Goal: Information Seeking & Learning: Learn about a topic

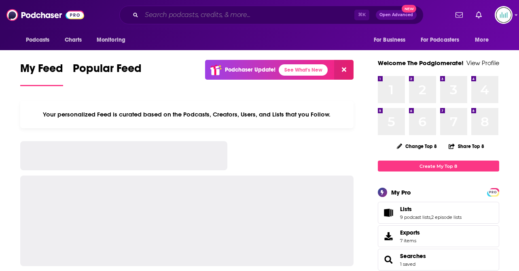
click at [155, 11] on input "Search podcasts, credits, & more..." at bounding box center [248, 14] width 213 height 13
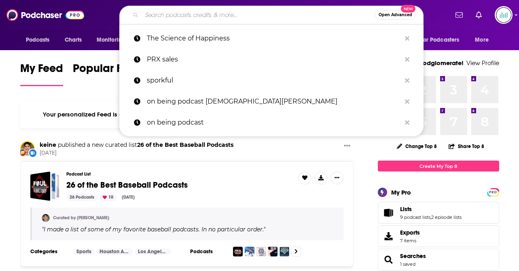
paste input "The Reason Roundtable"
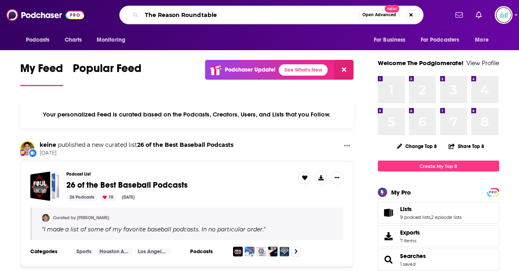
type input "The Reason Roundtable"
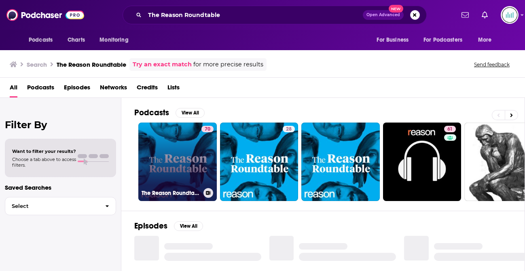
click at [152, 151] on link "70 The Reason Roundtable" at bounding box center [177, 162] width 79 height 79
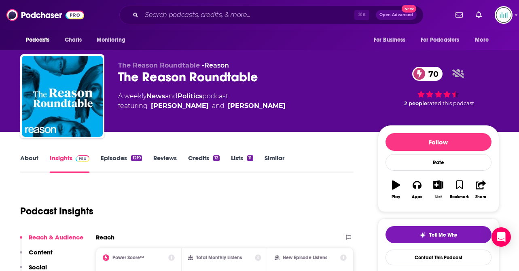
click at [29, 159] on link "About" at bounding box center [29, 163] width 18 height 19
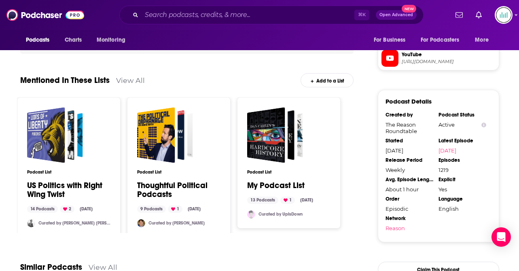
scroll to position [762, 0]
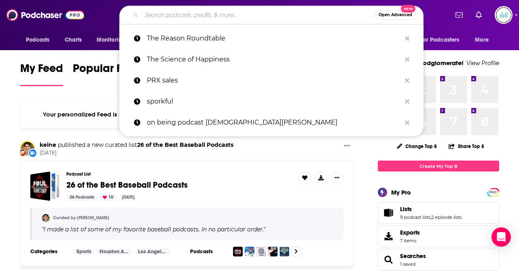
click at [164, 17] on input "Search podcasts, credits, & more..." at bounding box center [259, 14] width 234 height 13
paste input "Fast Politics"
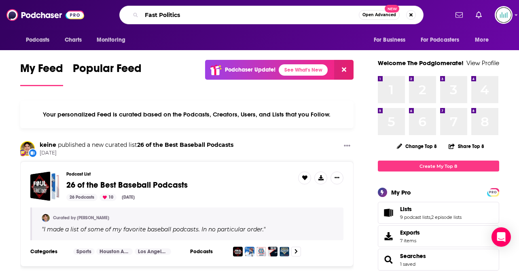
type input "Fast Politics"
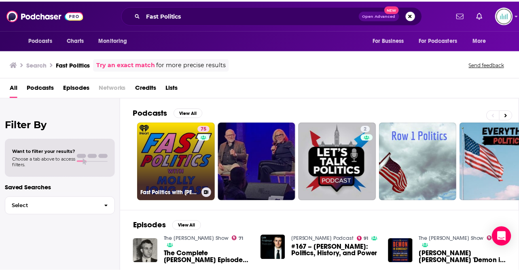
scroll to position [3, 0]
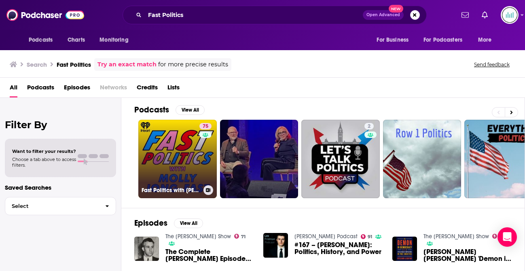
click at [164, 146] on link "75 Fast Politics with [PERSON_NAME]" at bounding box center [177, 159] width 79 height 79
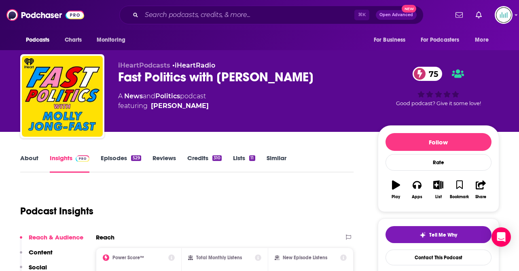
click at [195, 160] on link "Credits 310" at bounding box center [204, 163] width 34 height 19
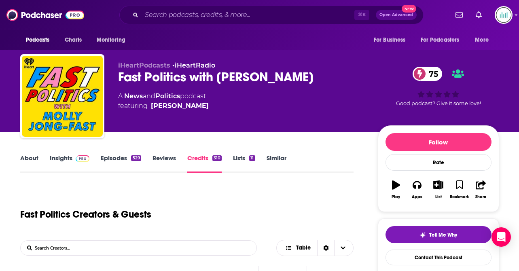
click at [34, 158] on link "About" at bounding box center [29, 163] width 18 height 19
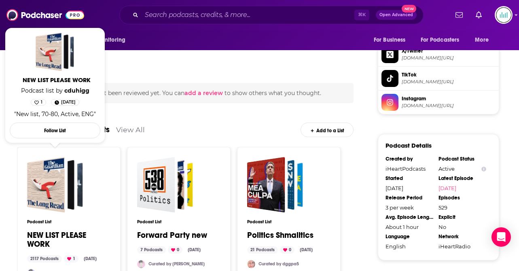
scroll to position [719, 0]
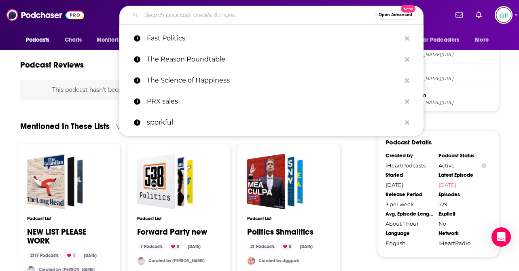
click at [161, 17] on input "Search podcasts, credits, & more..." at bounding box center [259, 14] width 234 height 13
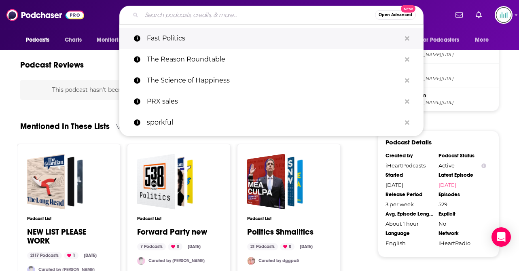
paste input "What Next"
type input "What Next"
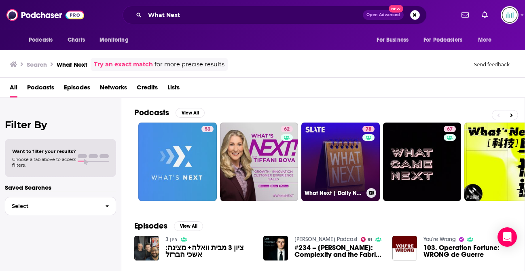
click at [318, 162] on link "78 What Next | Daily News and Analysis" at bounding box center [341, 162] width 79 height 79
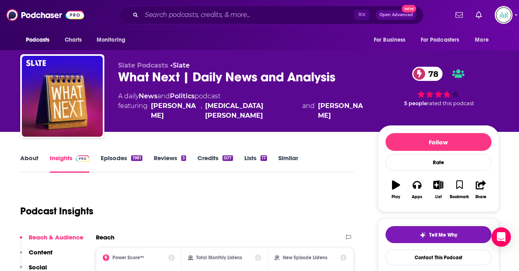
click at [28, 163] on link "About" at bounding box center [29, 163] width 18 height 19
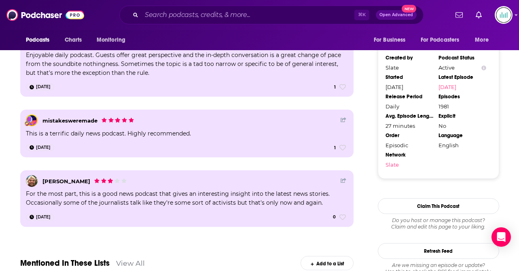
scroll to position [775, 0]
